Goal: Navigation & Orientation: Find specific page/section

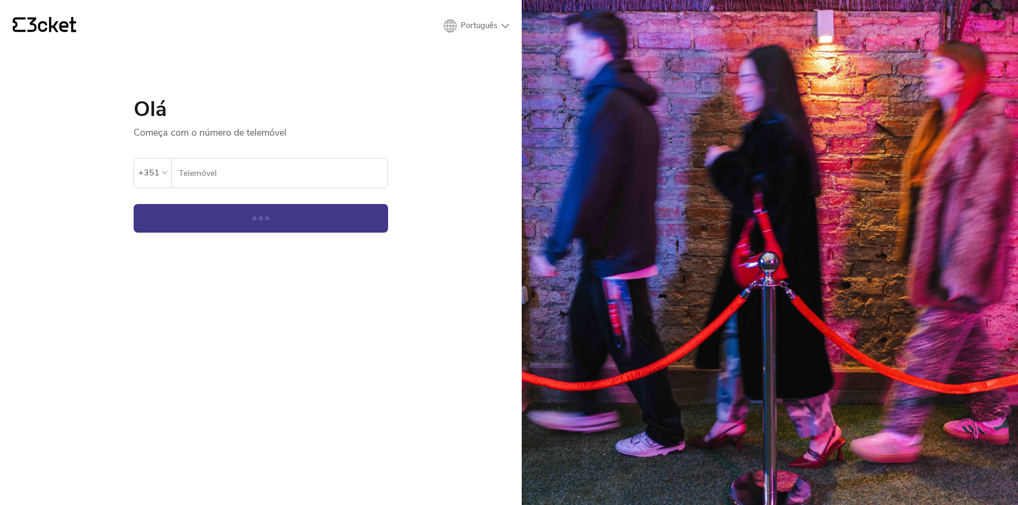
click at [234, 175] on input "Telemóvel" at bounding box center [282, 173] width 209 height 29
type input "919319667"
click at [261, 225] on button "Continuar" at bounding box center [261, 218] width 254 height 29
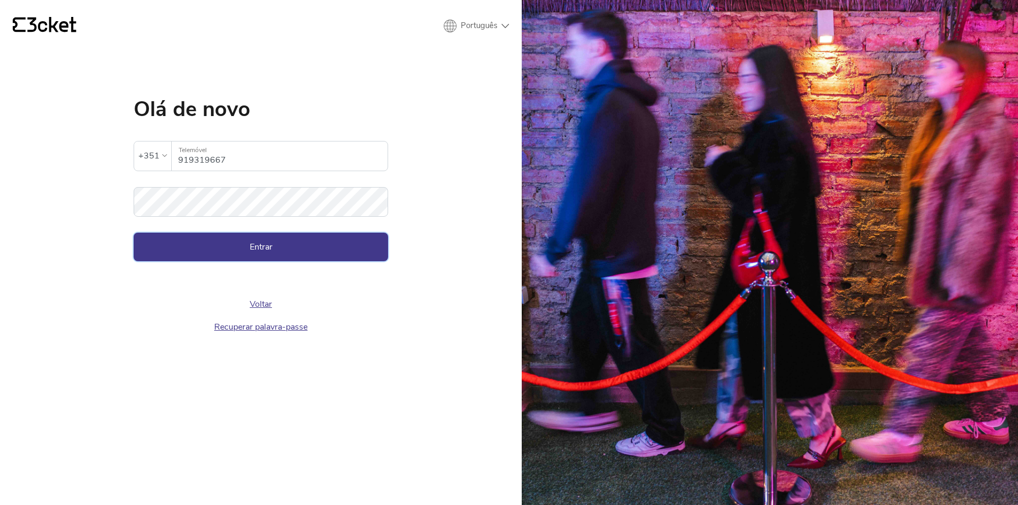
click at [260, 251] on button "Entrar" at bounding box center [261, 247] width 254 height 29
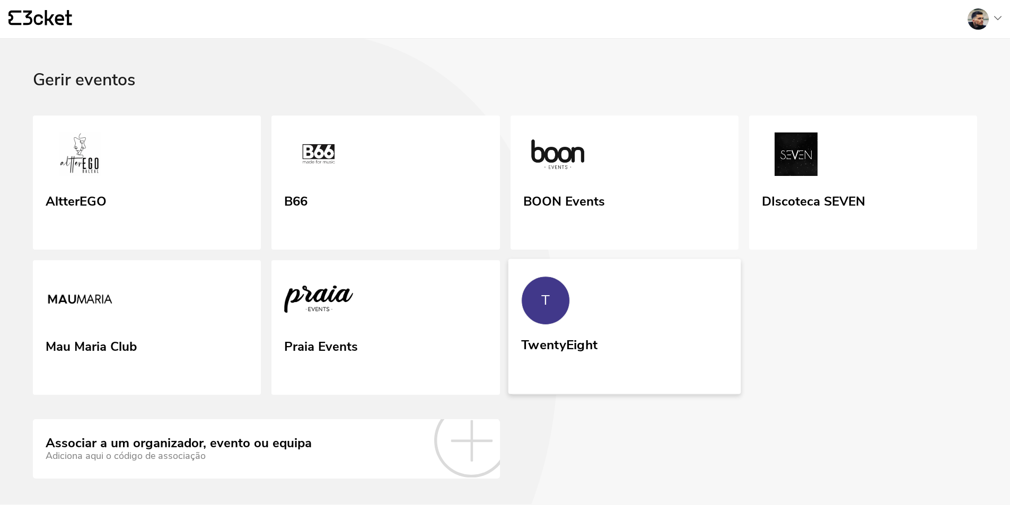
click at [612, 305] on link "T TwentyEight" at bounding box center [624, 326] width 233 height 135
click at [564, 272] on link "T TwentyEight" at bounding box center [624, 326] width 233 height 135
click at [161, 277] on link "Mau Maria Club" at bounding box center [147, 327] width 233 height 137
drag, startPoint x: 890, startPoint y: 274, endPoint x: 882, endPoint y: 274, distance: 8.0
click at [890, 274] on div "AltterEGO B66 BOON Events DIscoteca SEVEN Mau Maria Club Praia Events T TwentyE…" at bounding box center [505, 255] width 944 height 279
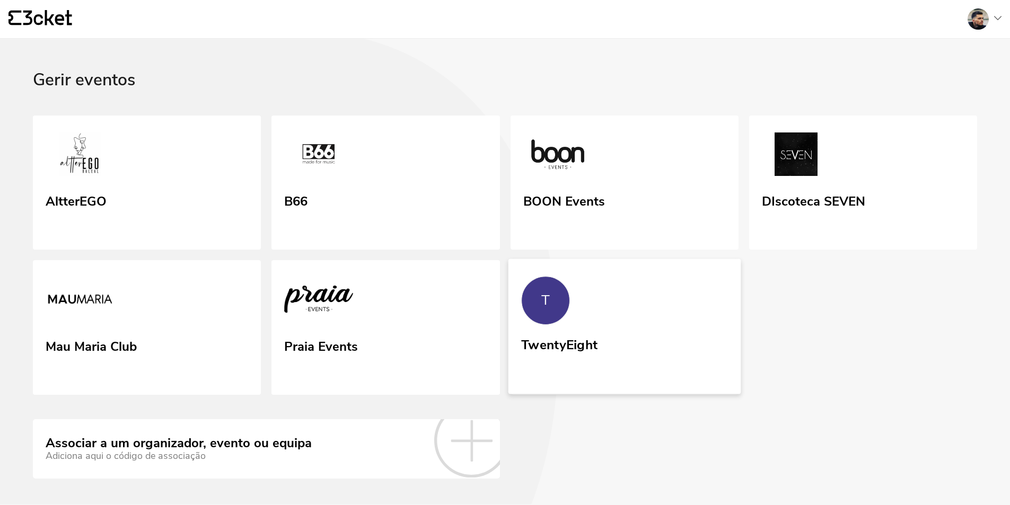
click at [627, 305] on link "T TwentyEight" at bounding box center [624, 326] width 233 height 135
click at [141, 319] on link "Mau Maria Club" at bounding box center [147, 327] width 233 height 137
click at [234, 322] on link "Mau Maria Club" at bounding box center [147, 327] width 233 height 137
click at [263, 103] on div "Gerir eventos" at bounding box center [505, 93] width 944 height 45
click at [631, 344] on link "T TwentyEight" at bounding box center [624, 326] width 233 height 135
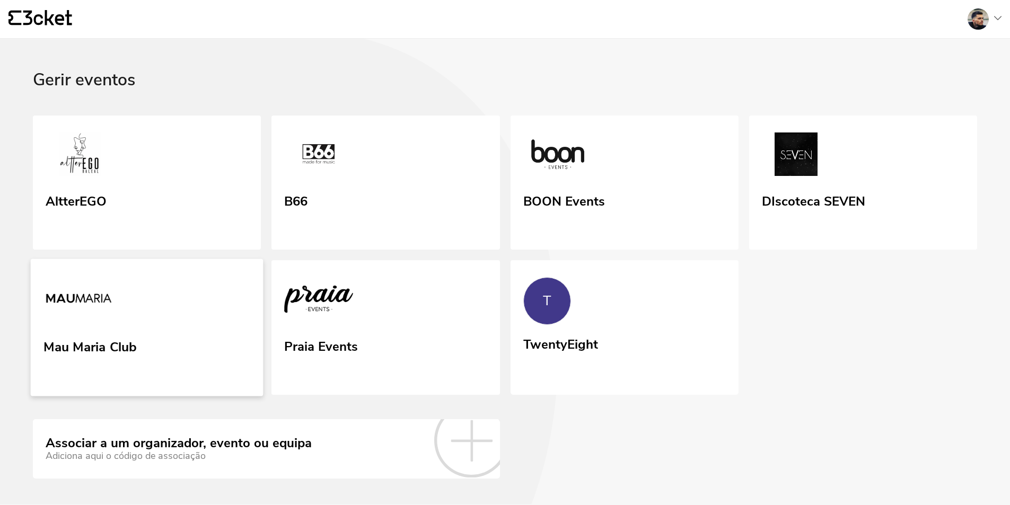
click at [140, 353] on link "Mau Maria Club" at bounding box center [147, 327] width 233 height 137
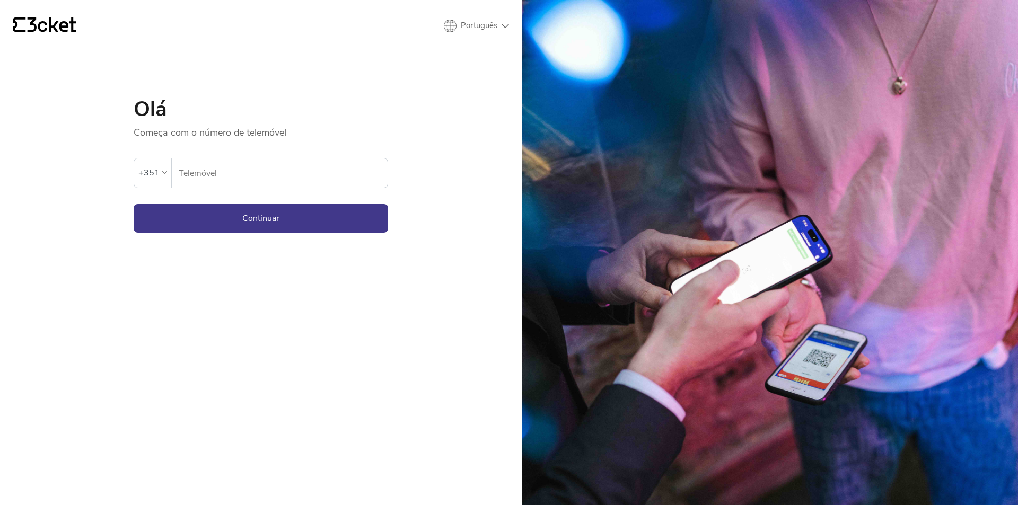
click at [232, 163] on input "Telemóvel" at bounding box center [282, 173] width 209 height 29
type input "919319667"
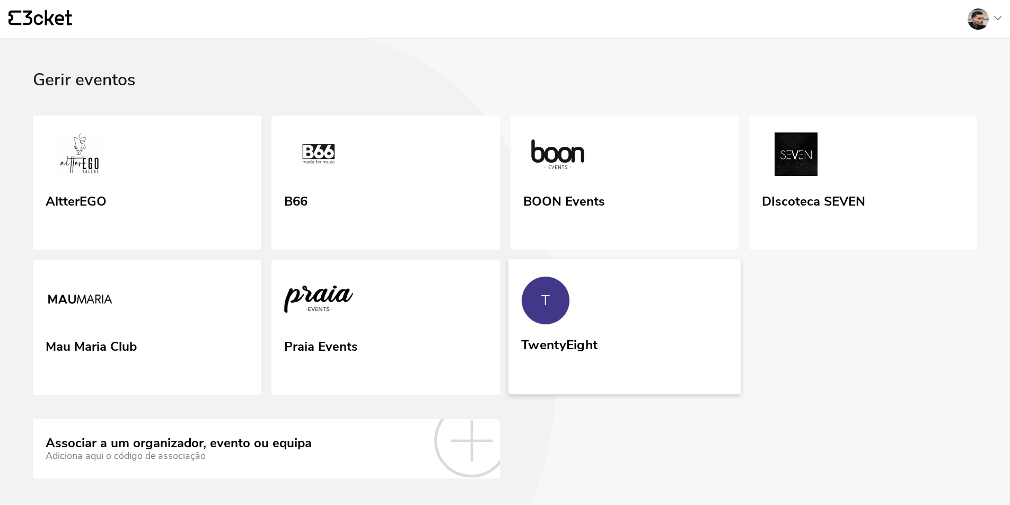
click at [575, 275] on link "T TwentyEight" at bounding box center [624, 326] width 233 height 135
click at [181, 294] on link "Mau Maria Club" at bounding box center [147, 327] width 233 height 137
click at [554, 329] on link "T TwentyEight" at bounding box center [624, 326] width 233 height 135
click at [197, 343] on link "Mau Maria Club" at bounding box center [147, 327] width 233 height 137
drag, startPoint x: 593, startPoint y: 294, endPoint x: 594, endPoint y: 288, distance: 5.5
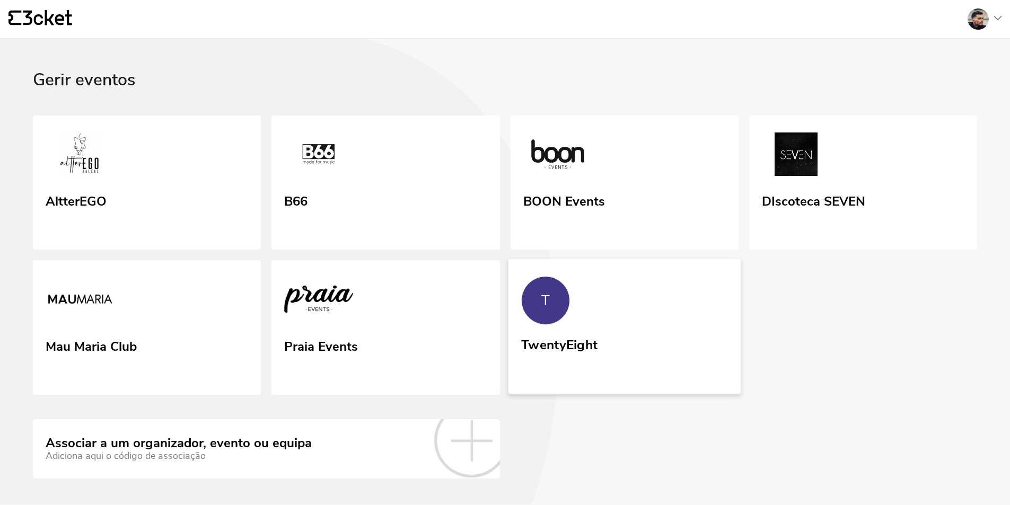
click at [593, 293] on link "T TwentyEight" at bounding box center [624, 326] width 233 height 135
